Goal: Task Accomplishment & Management: Complete application form

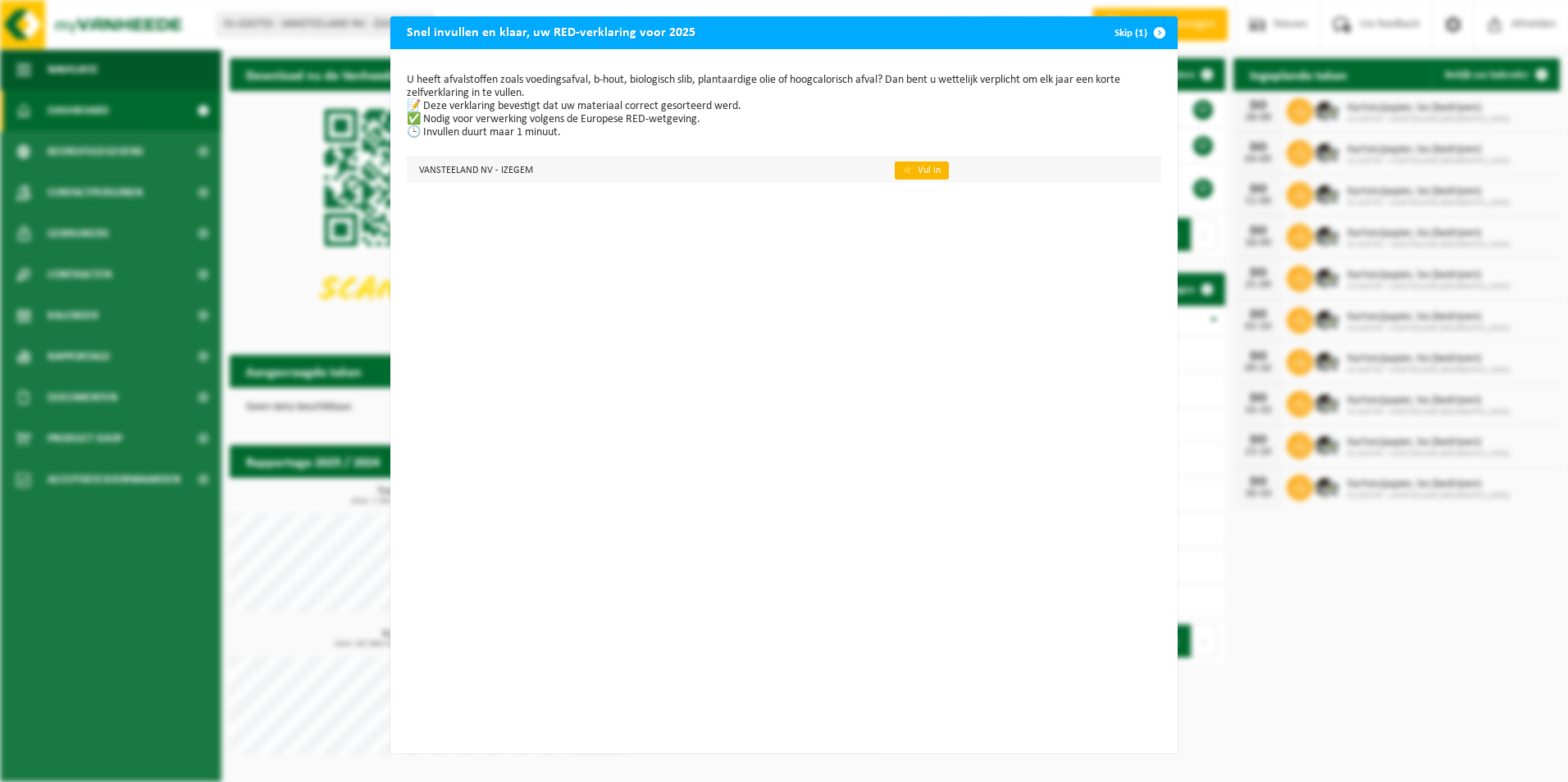
click at [906, 172] on link "👉 Vul in" at bounding box center [922, 171] width 54 height 18
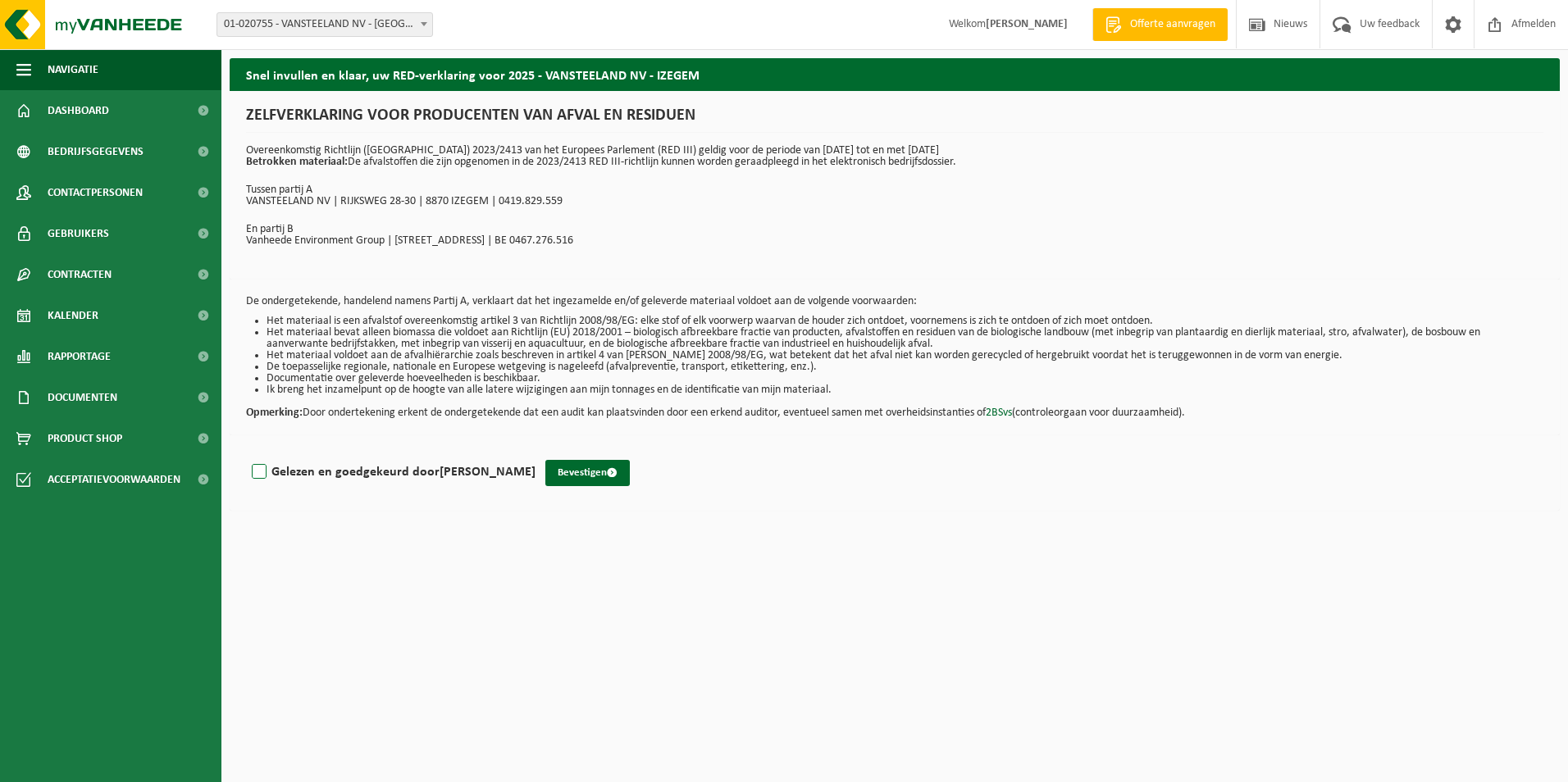
click at [262, 465] on label "Gelezen en goedgekeurd door Ann Devlies" at bounding box center [392, 472] width 287 height 25
click at [535, 451] on input "Gelezen en goedgekeurd door Ann Devlies" at bounding box center [535, 451] width 1 height 1
checkbox input "true"
click at [559, 470] on button "Bevestigen" at bounding box center [587, 473] width 85 height 26
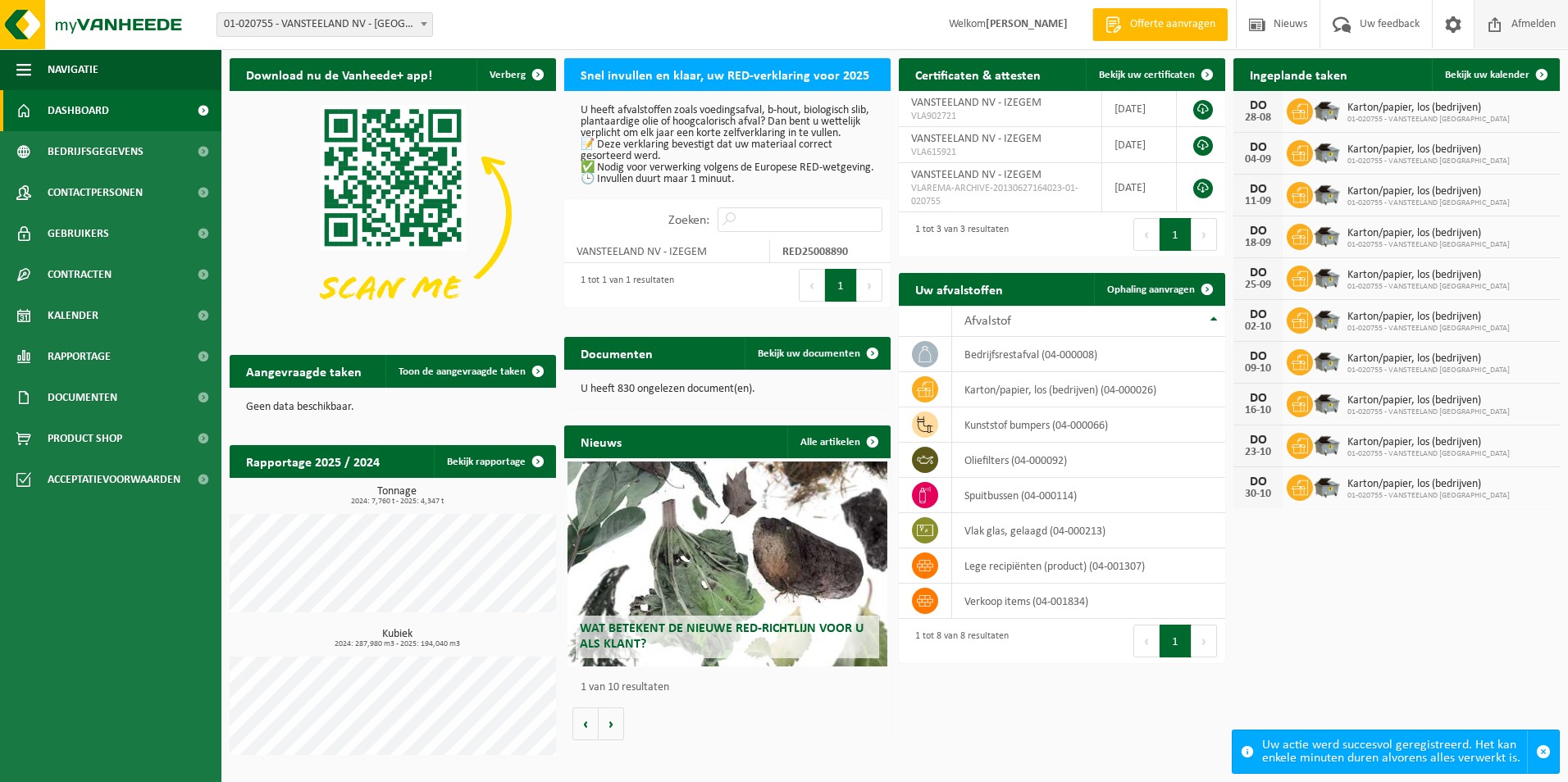
click at [1518, 25] on span "Afmelden" at bounding box center [1533, 24] width 53 height 48
